Goal: Task Accomplishment & Management: Manage account settings

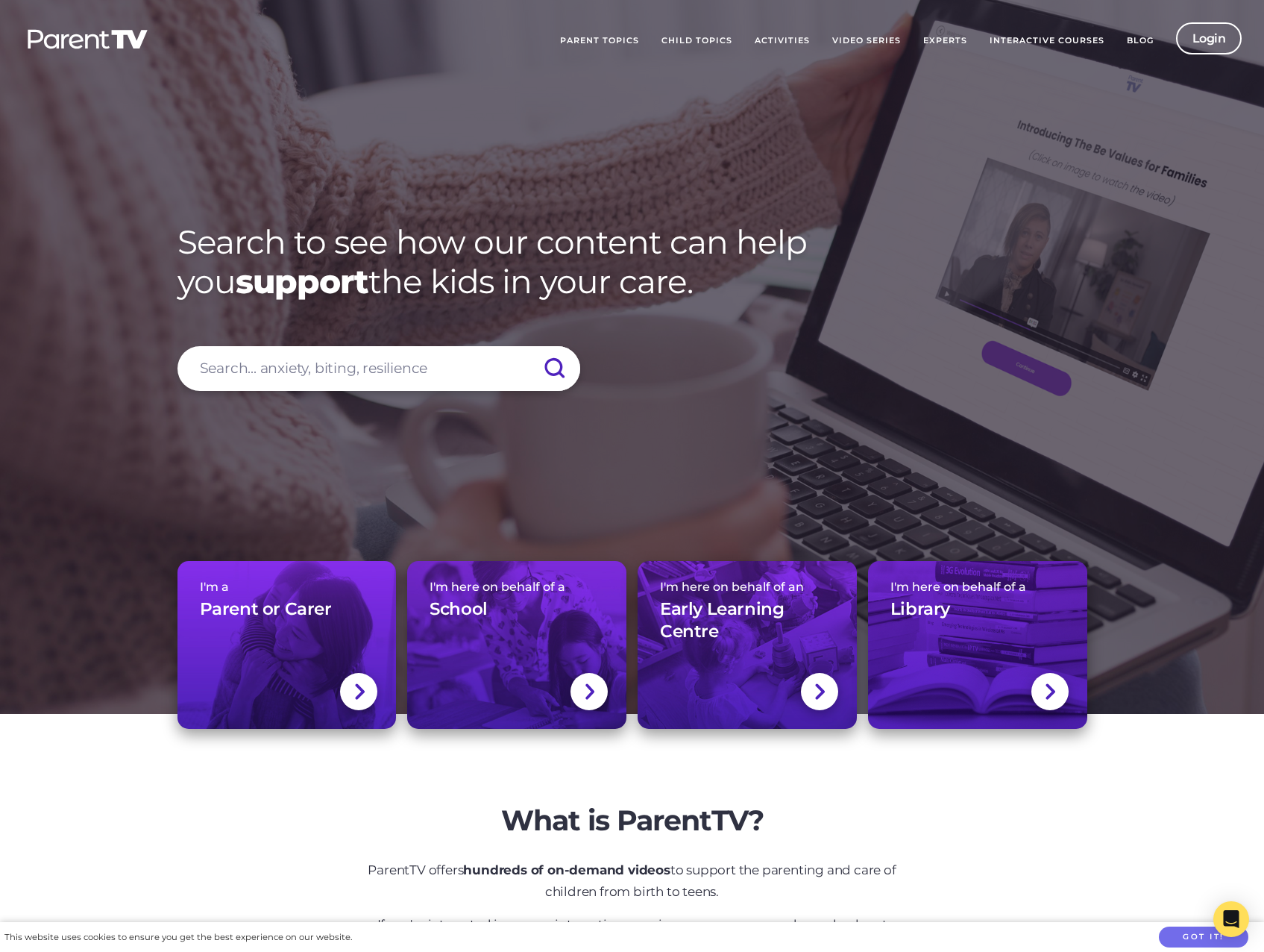
click at [1193, 36] on link "Login" at bounding box center [1209, 38] width 66 height 32
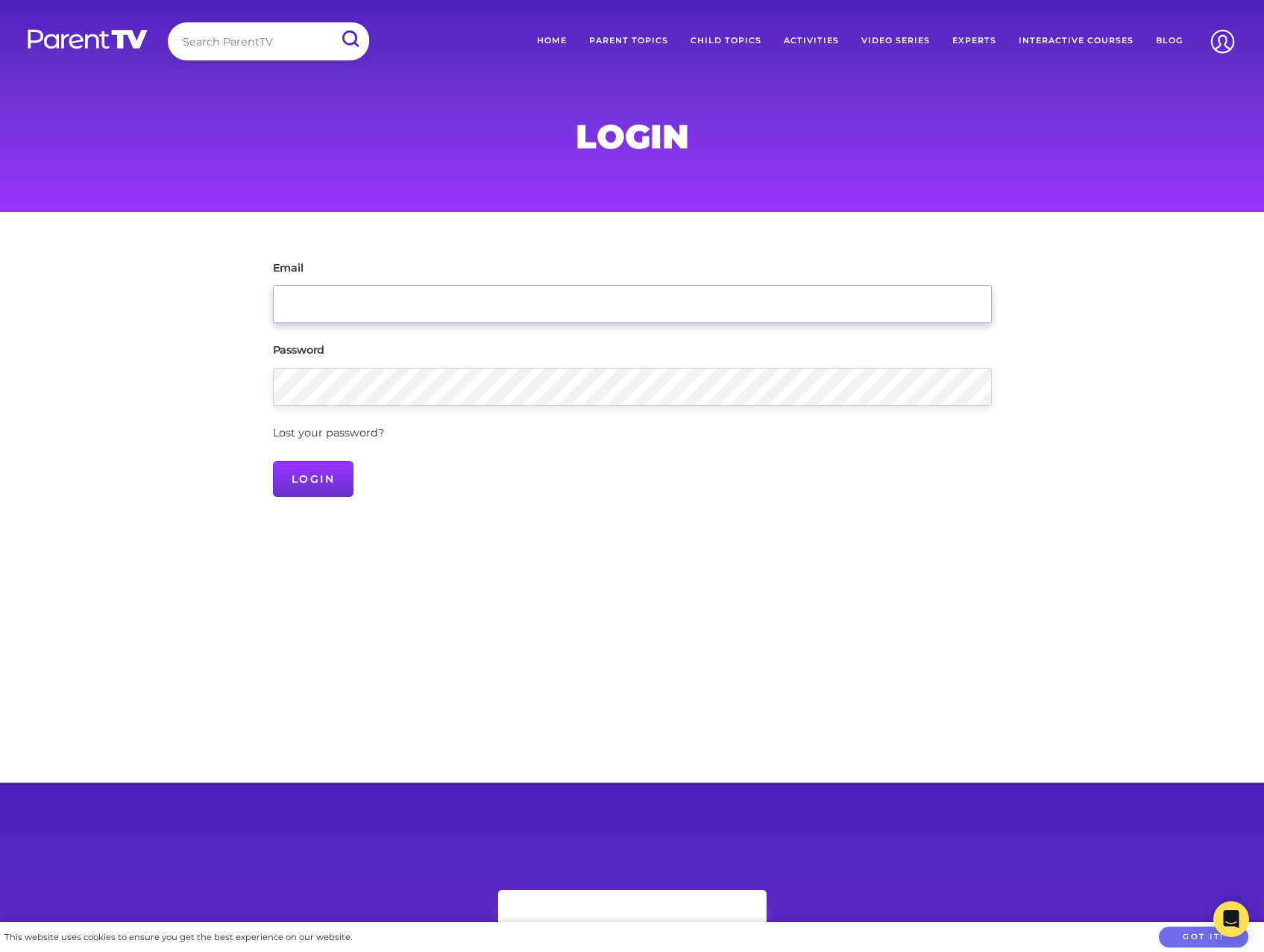
click at [396, 304] on input "Email" at bounding box center [632, 304] width 719 height 38
type input "mt.mj.downes@gmail.com"
click at [273, 461] on input "Login" at bounding box center [313, 478] width 81 height 35
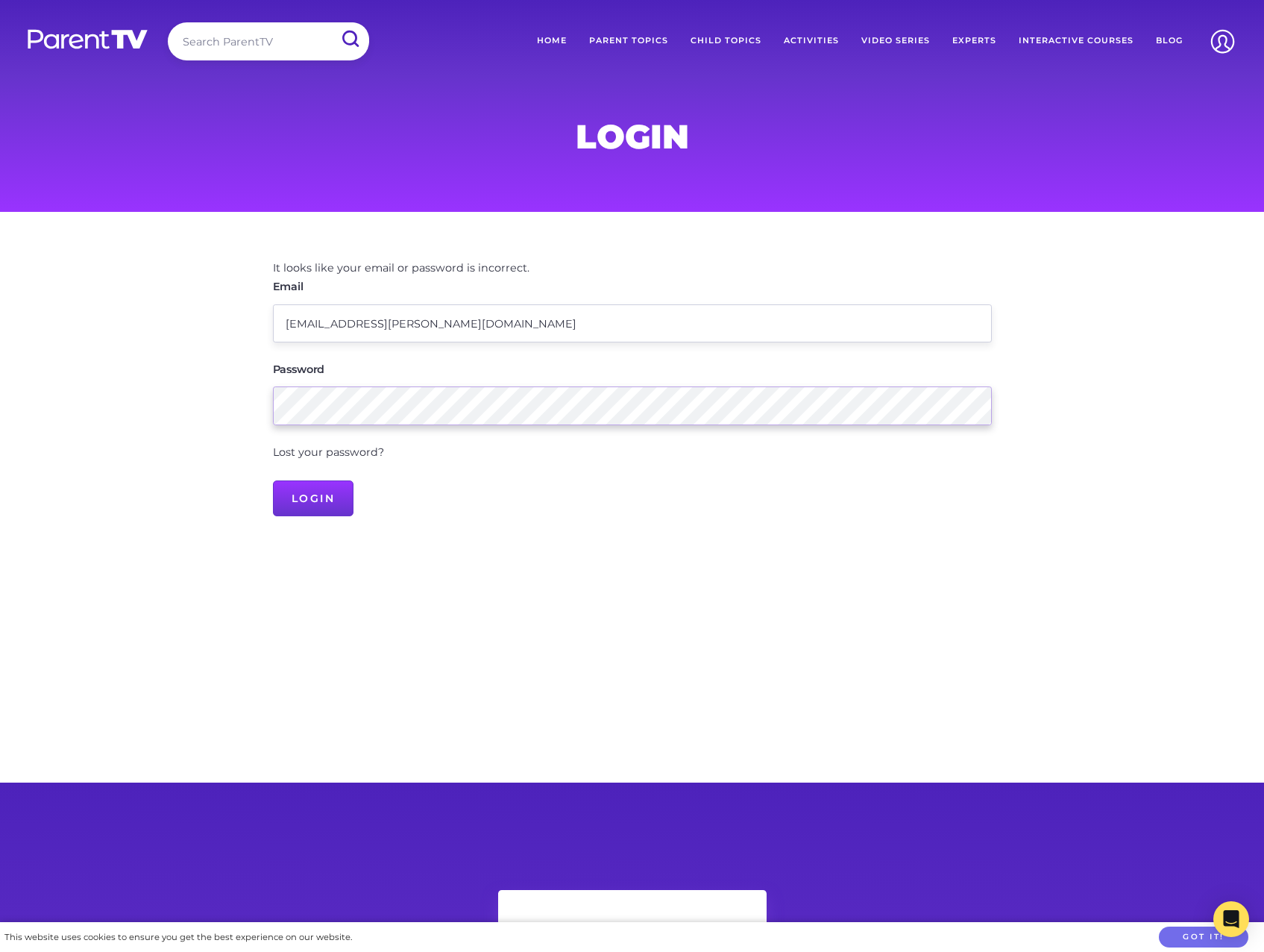
click at [273, 480] on input "Login" at bounding box center [313, 497] width 81 height 35
click at [348, 451] on link "Lost your password?" at bounding box center [328, 452] width 111 height 13
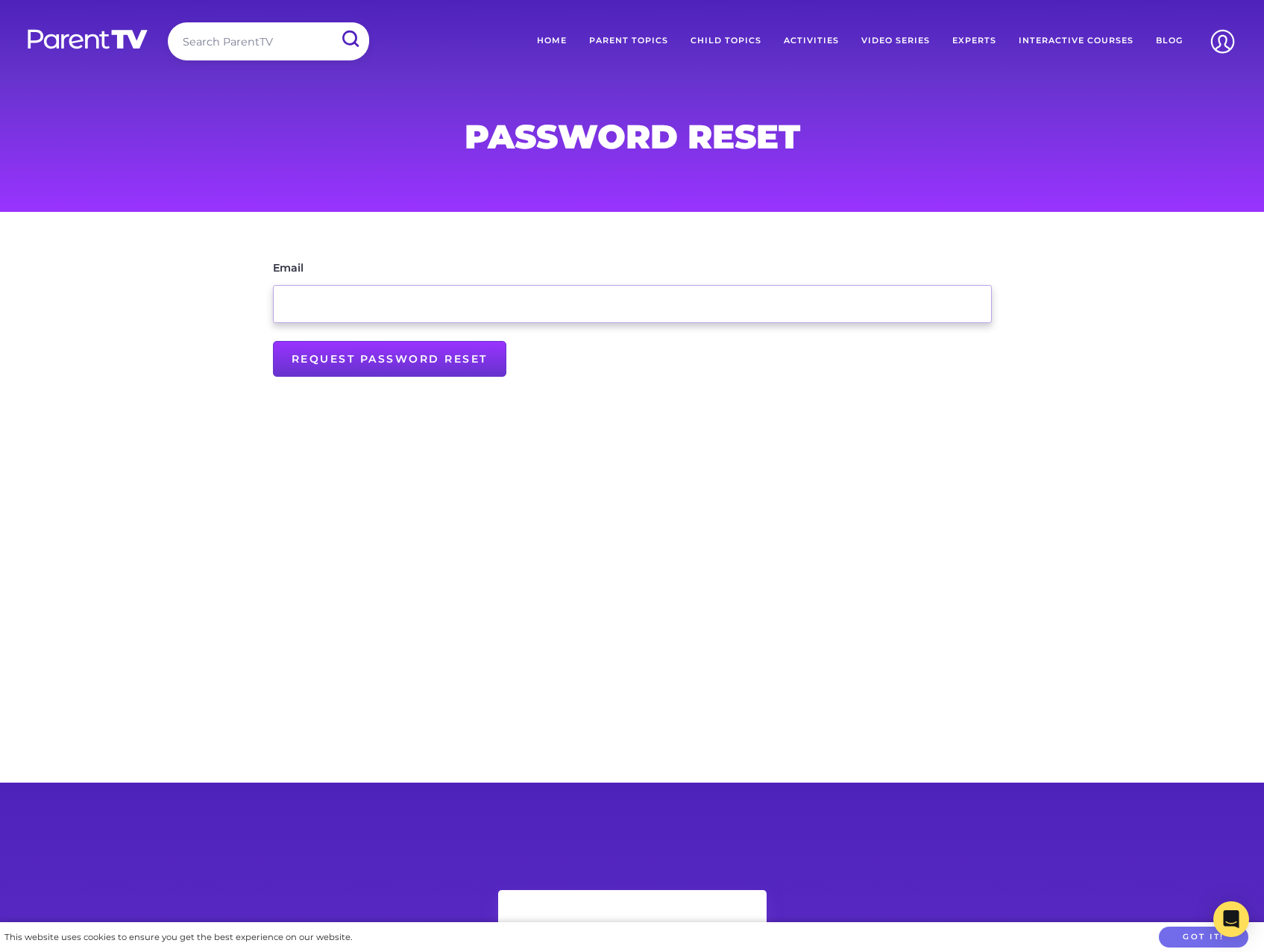
click at [326, 308] on input "Email" at bounding box center [632, 304] width 719 height 38
type input "[EMAIL_ADDRESS][PERSON_NAME][DOMAIN_NAME]"
click at [360, 363] on input "Request Password Reset" at bounding box center [389, 359] width 233 height 35
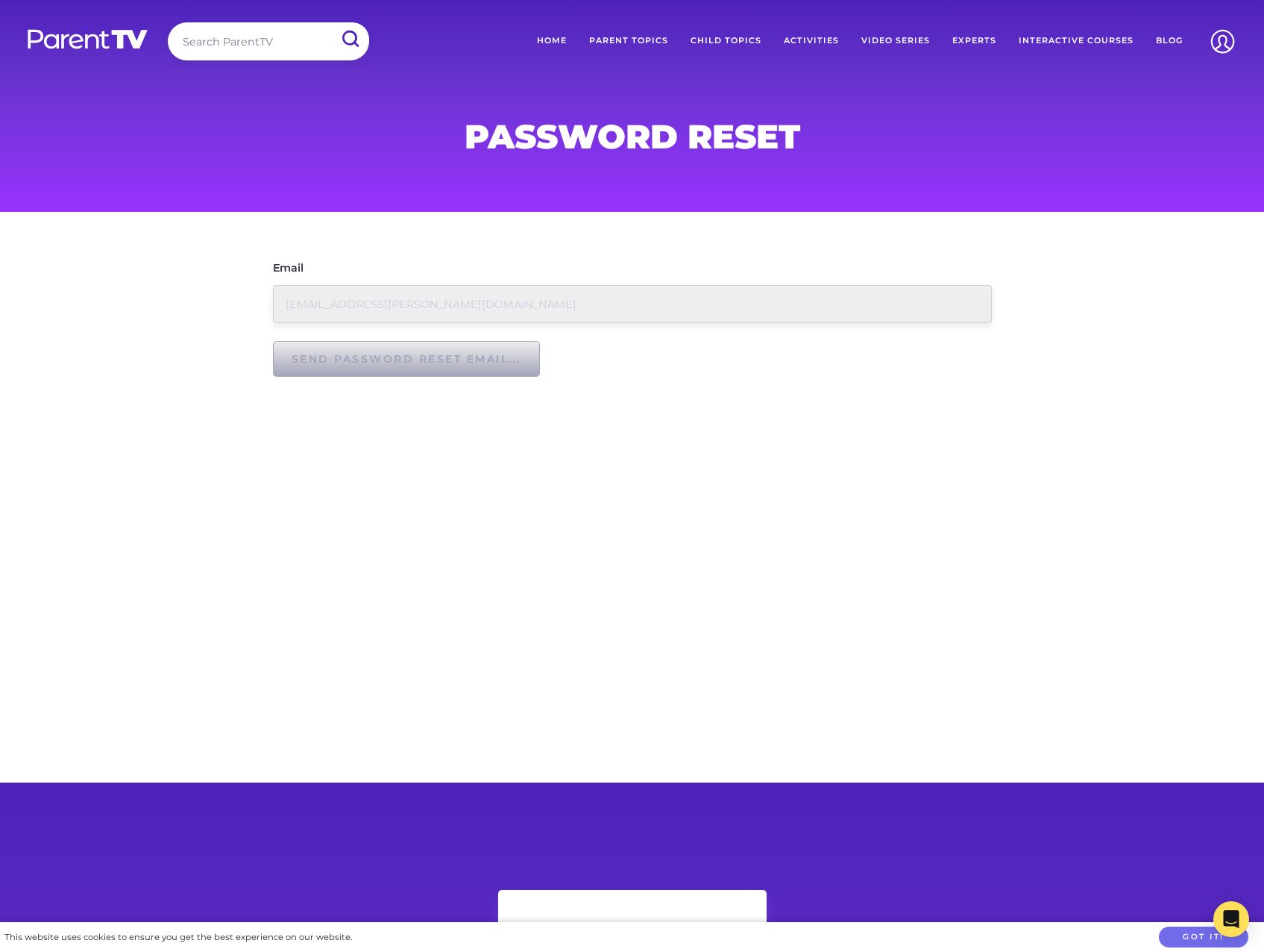
type input "Request Password Reset"
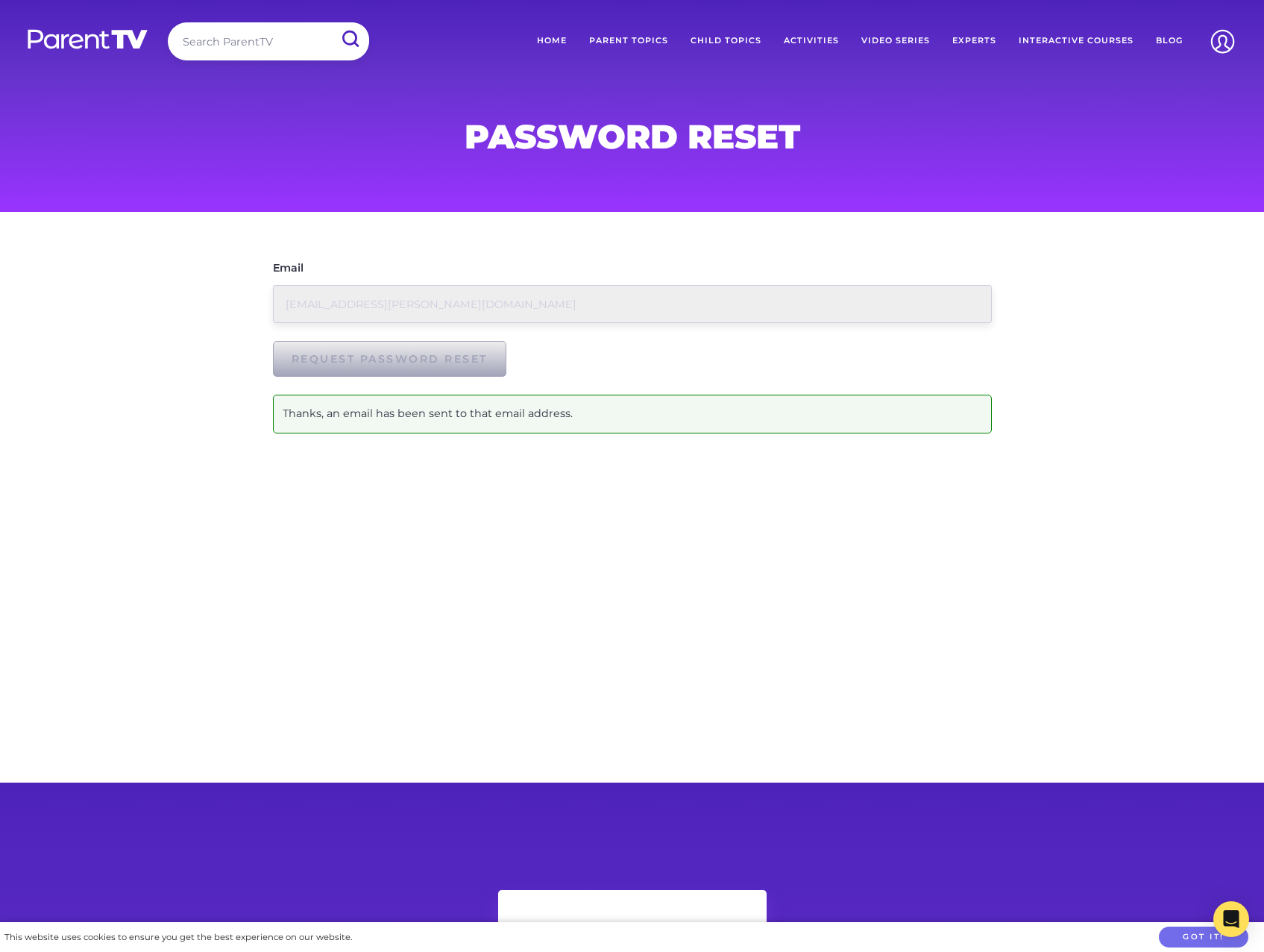
click at [566, 39] on link "Home" at bounding box center [552, 40] width 52 height 37
